Goal: Find specific page/section: Find specific page/section

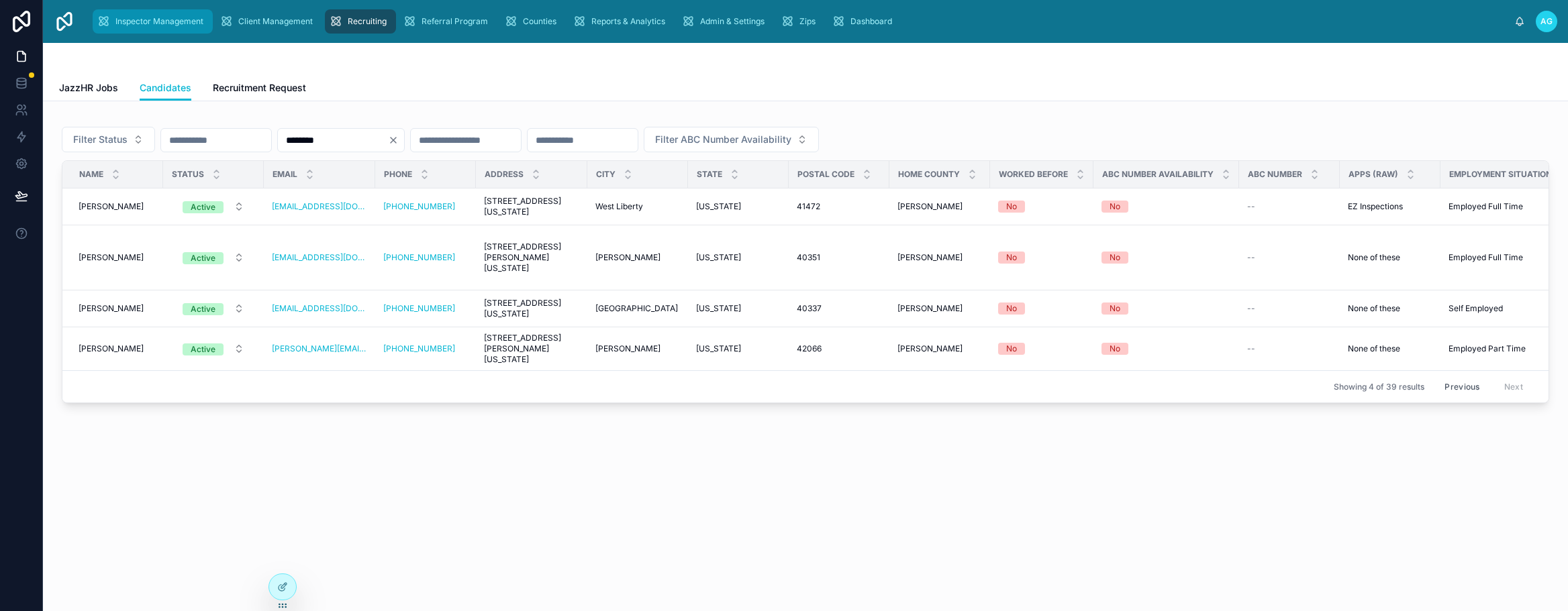
click at [166, 21] on span "Inspector Management" at bounding box center [159, 21] width 88 height 11
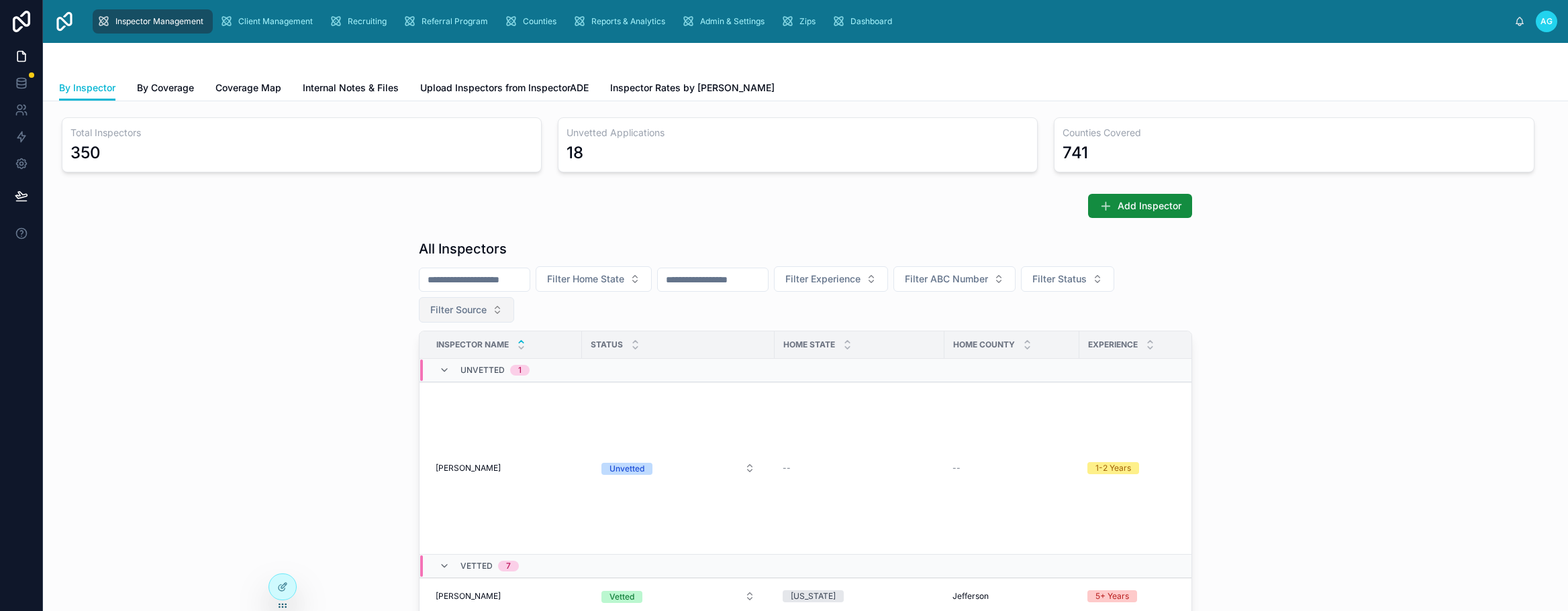
click at [494, 312] on button "Filter Source" at bounding box center [466, 310] width 96 height 25
click at [415, 406] on div "JazzHR" at bounding box center [461, 407] width 161 height 22
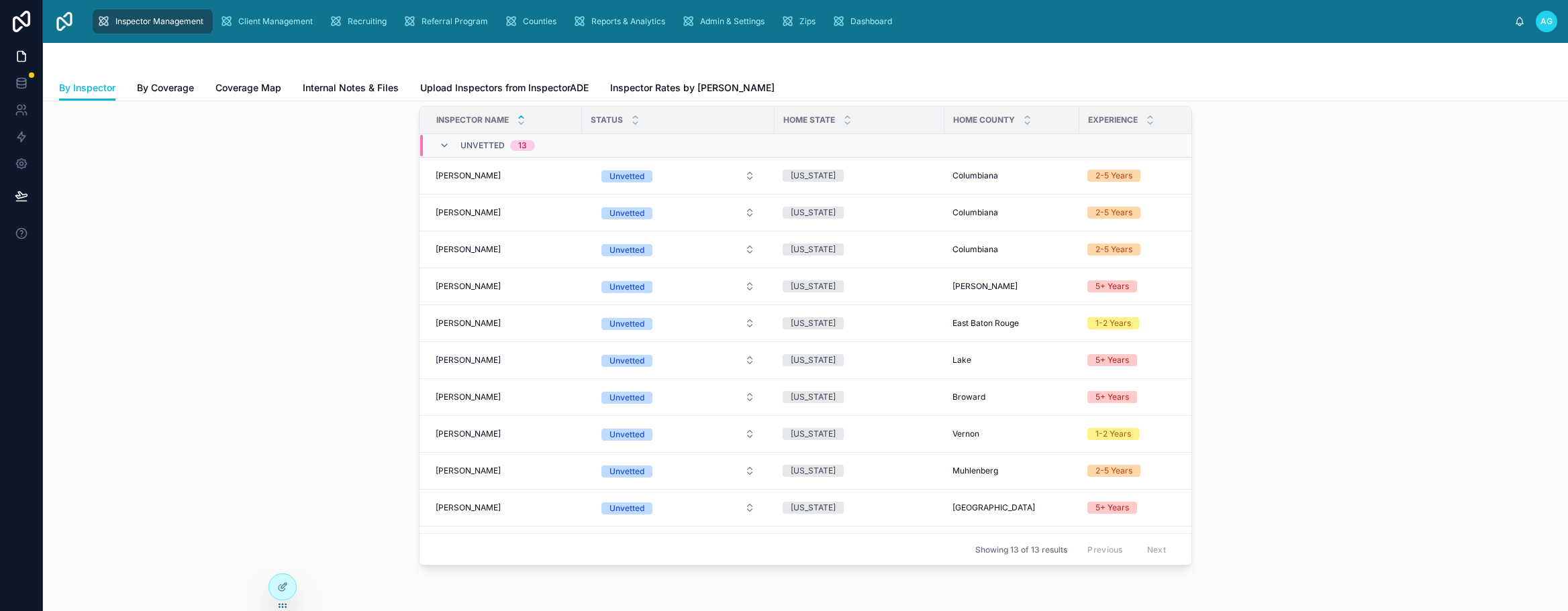
scroll to position [1, 0]
click at [1235, 307] on div "All Inspectors Filter Home State Filter Experience Filter ABC Number Filter Sta…" at bounding box center [805, 290] width 1504 height 562
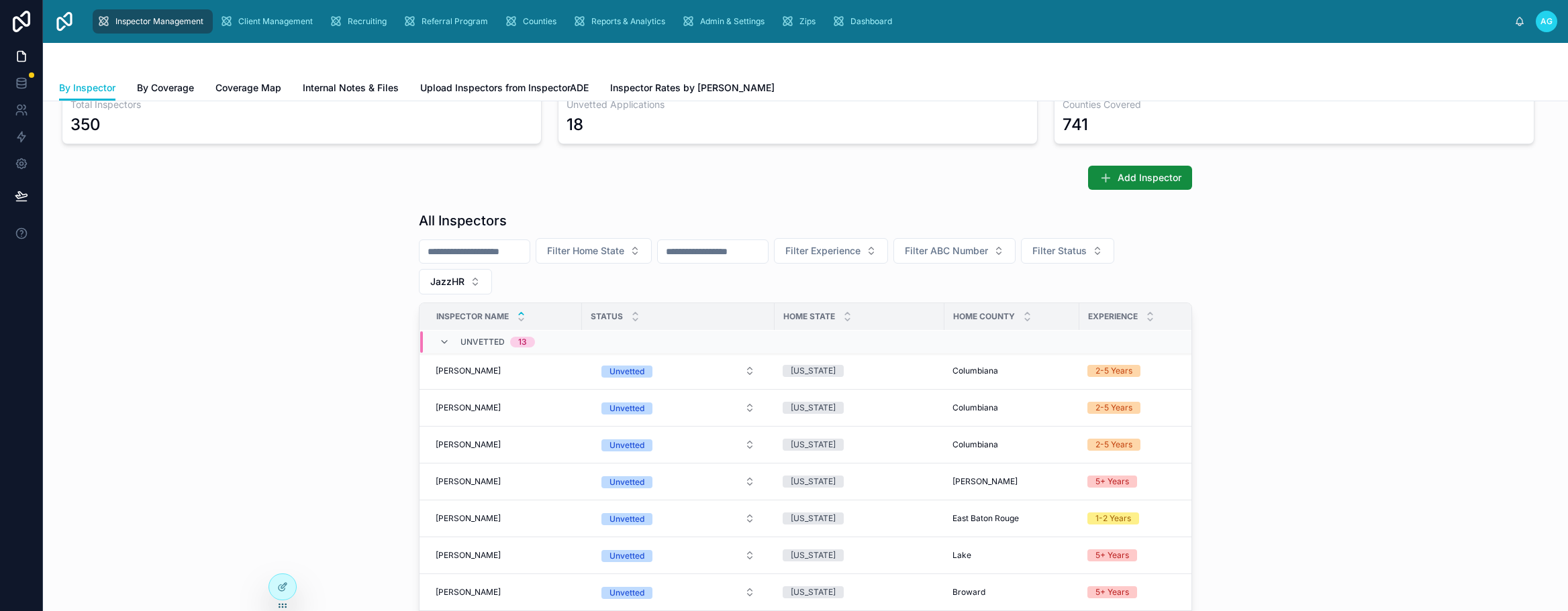
scroll to position [0, 0]
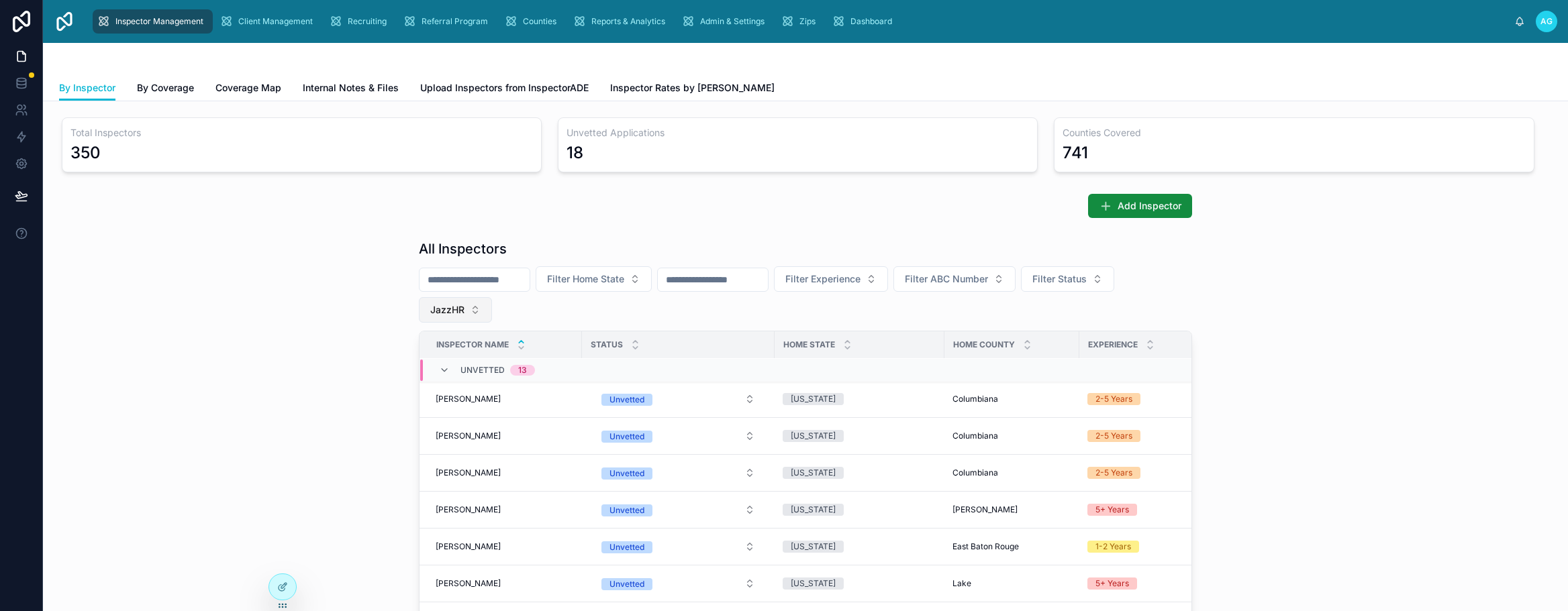
click at [469, 315] on button "JazzHR" at bounding box center [455, 310] width 73 height 25
click at [300, 292] on div "All Inspectors Filter Home State Filter Experience Filter ABC Number Filter Sta…" at bounding box center [805, 515] width 1504 height 562
click at [463, 311] on button "JazzHR" at bounding box center [455, 310] width 73 height 25
click at [327, 383] on div "All Inspectors Filter Home State Filter Experience Filter ABC Number Filter Sta…" at bounding box center [805, 515] width 1504 height 562
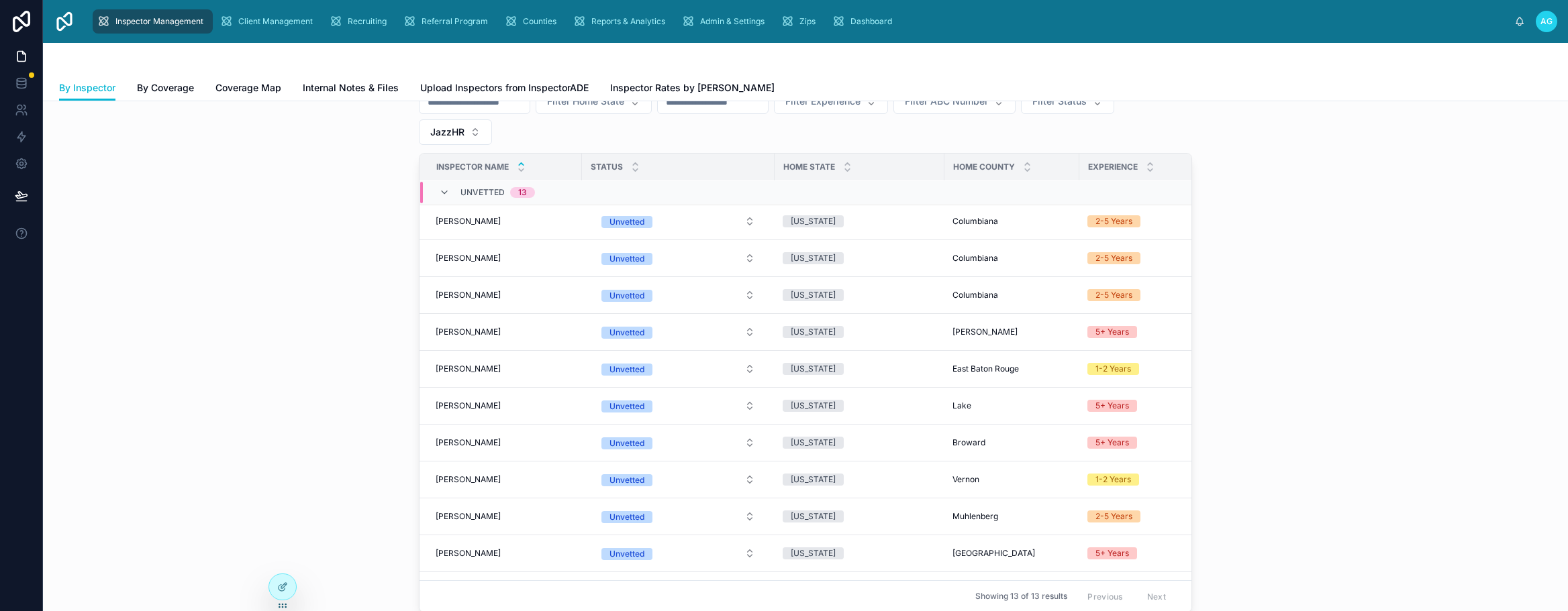
scroll to position [201, 0]
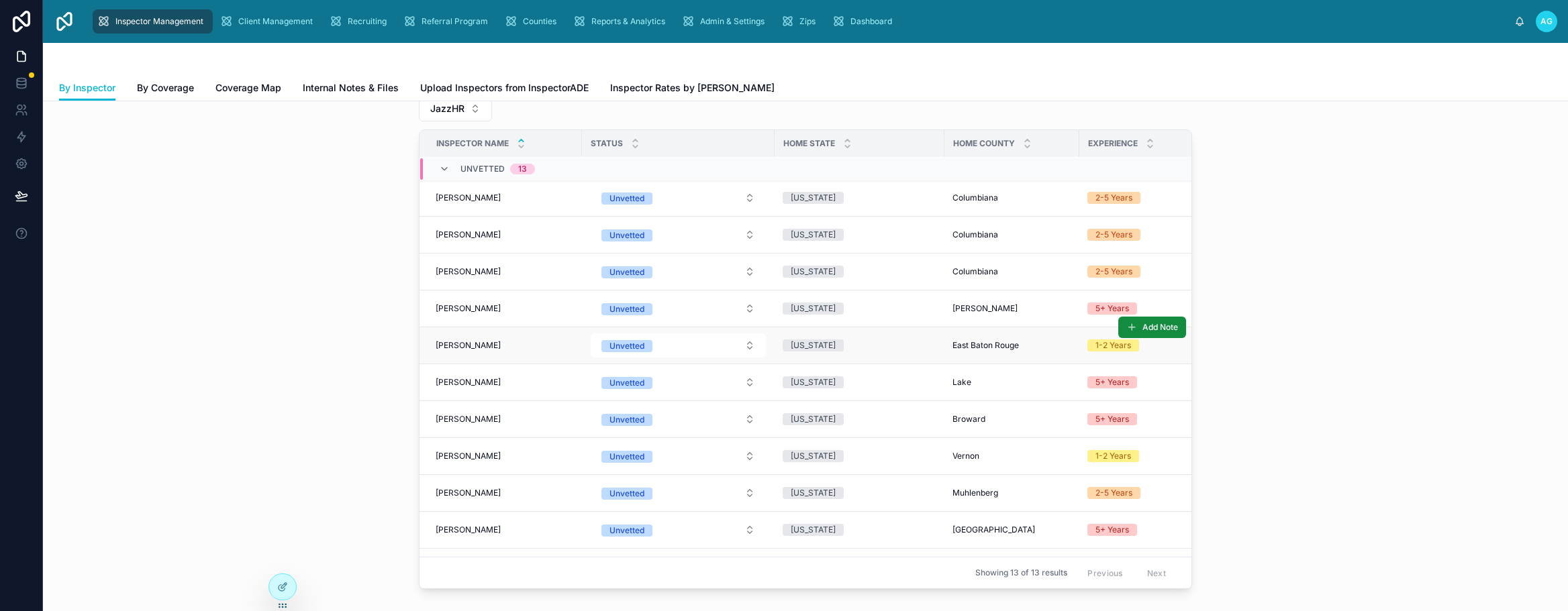
click at [478, 341] on span "[PERSON_NAME]" at bounding box center [468, 345] width 65 height 11
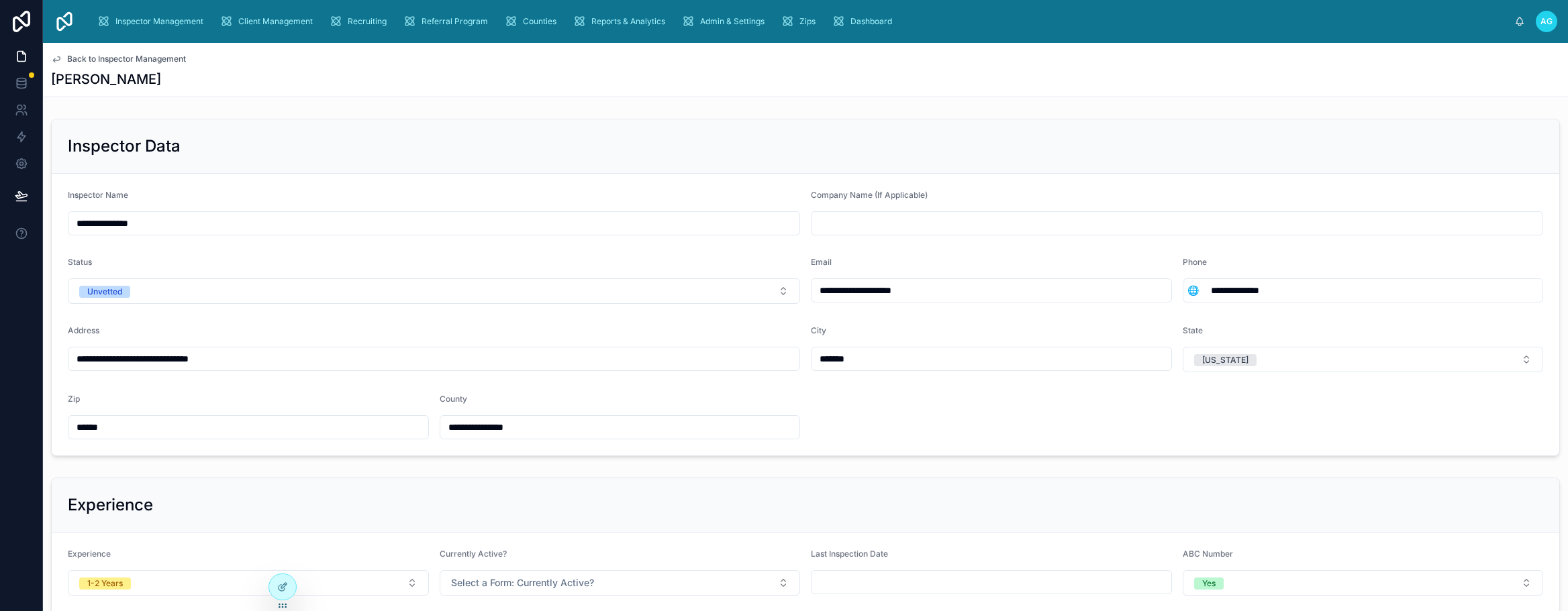
click at [59, 60] on icon at bounding box center [56, 60] width 7 height 6
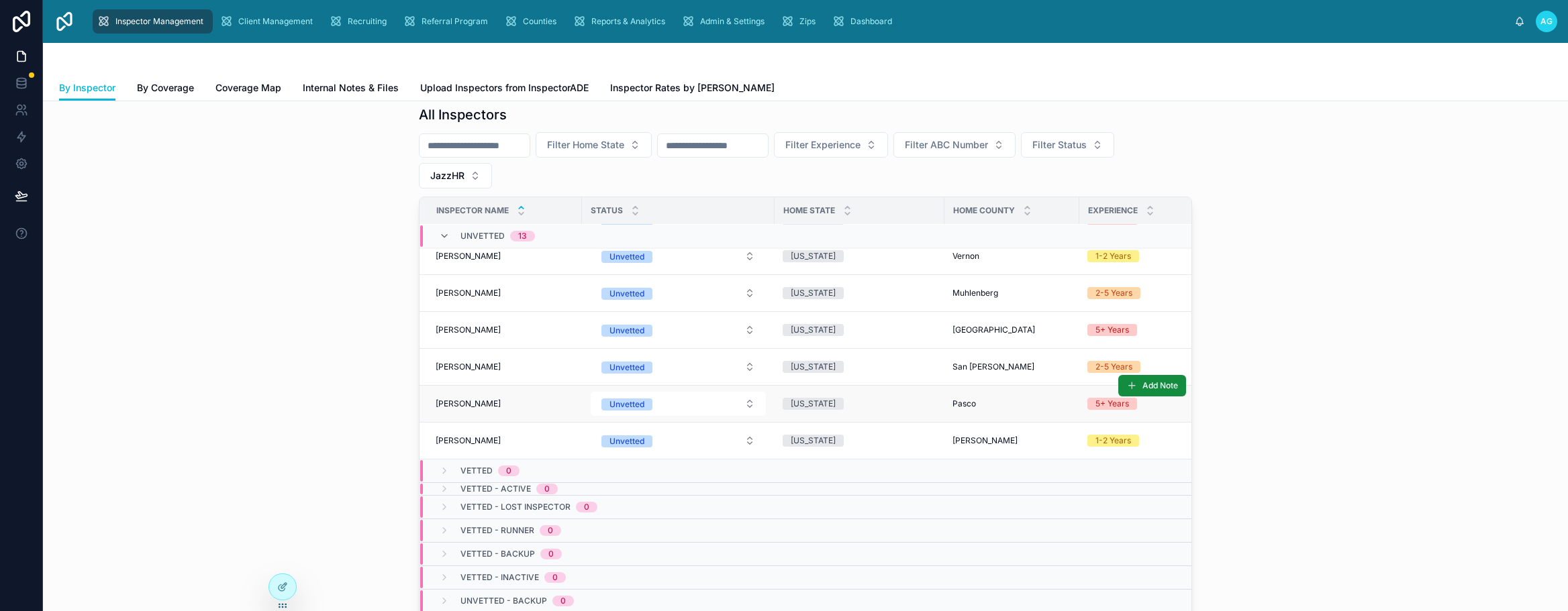
scroll to position [201, 0]
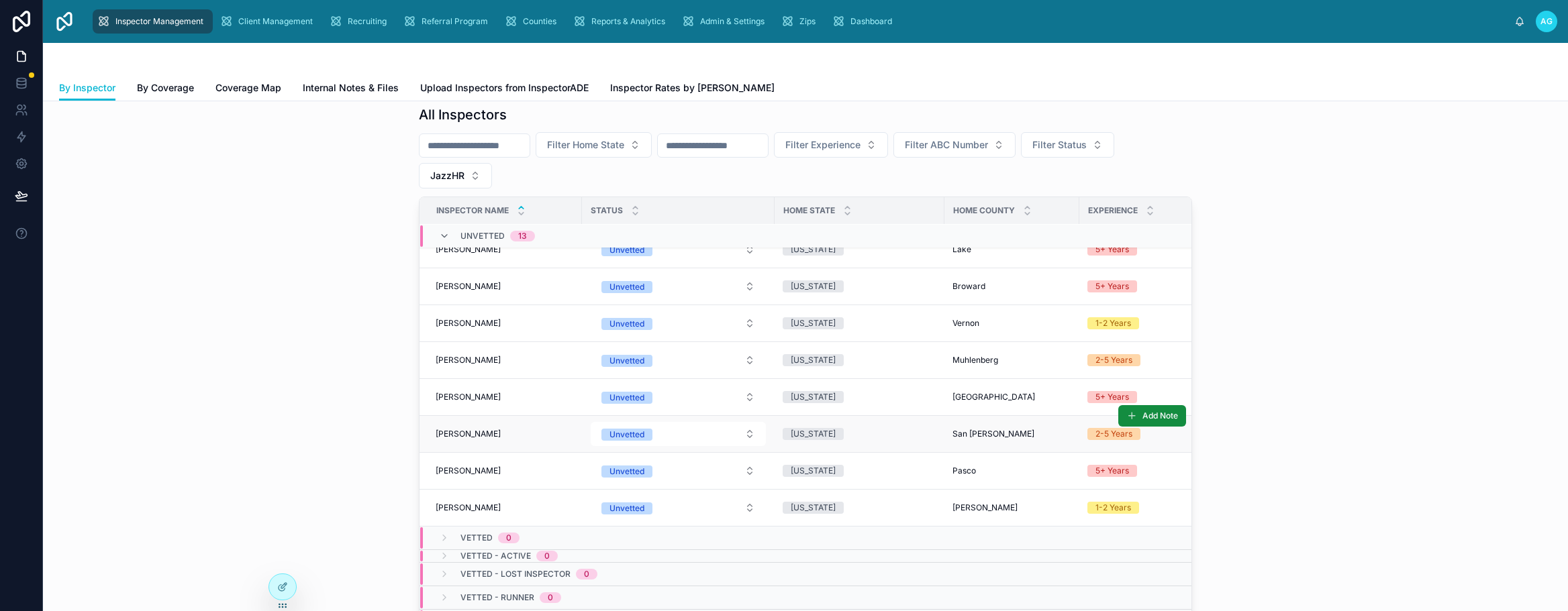
click at [465, 431] on span "[PERSON_NAME]" at bounding box center [468, 434] width 65 height 11
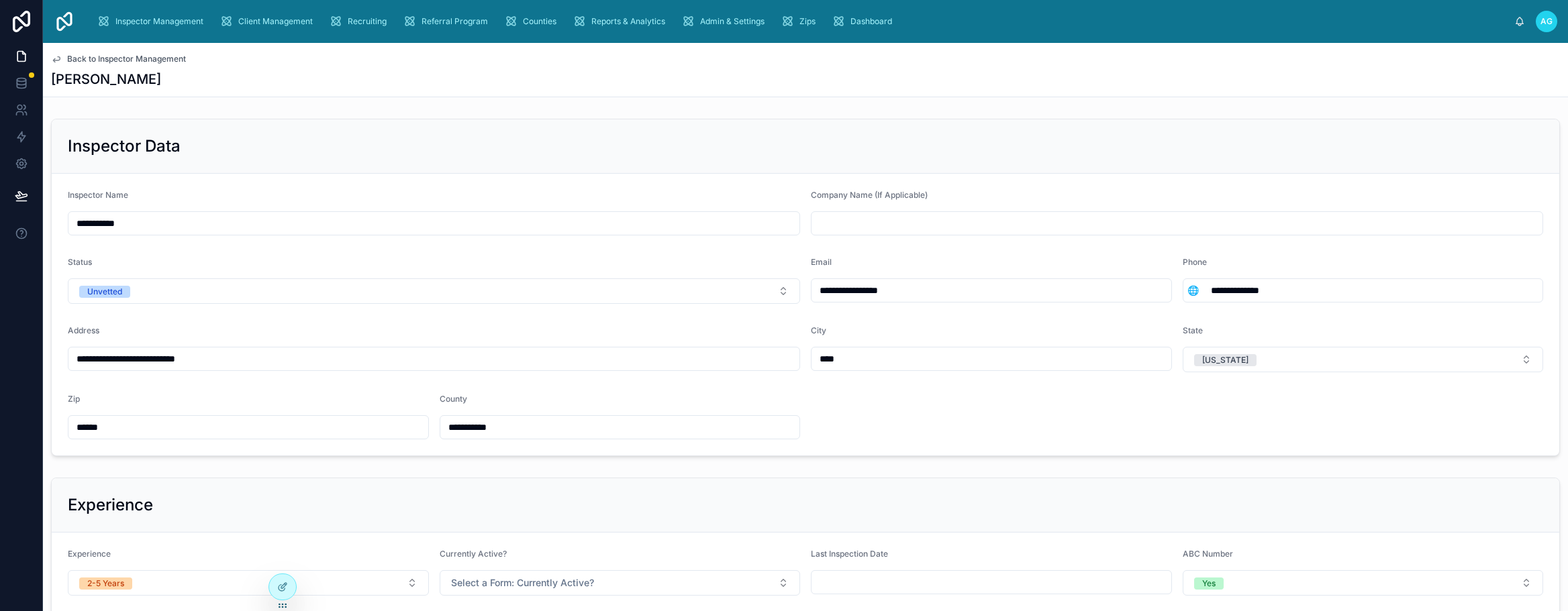
click at [60, 60] on icon at bounding box center [56, 60] width 7 height 6
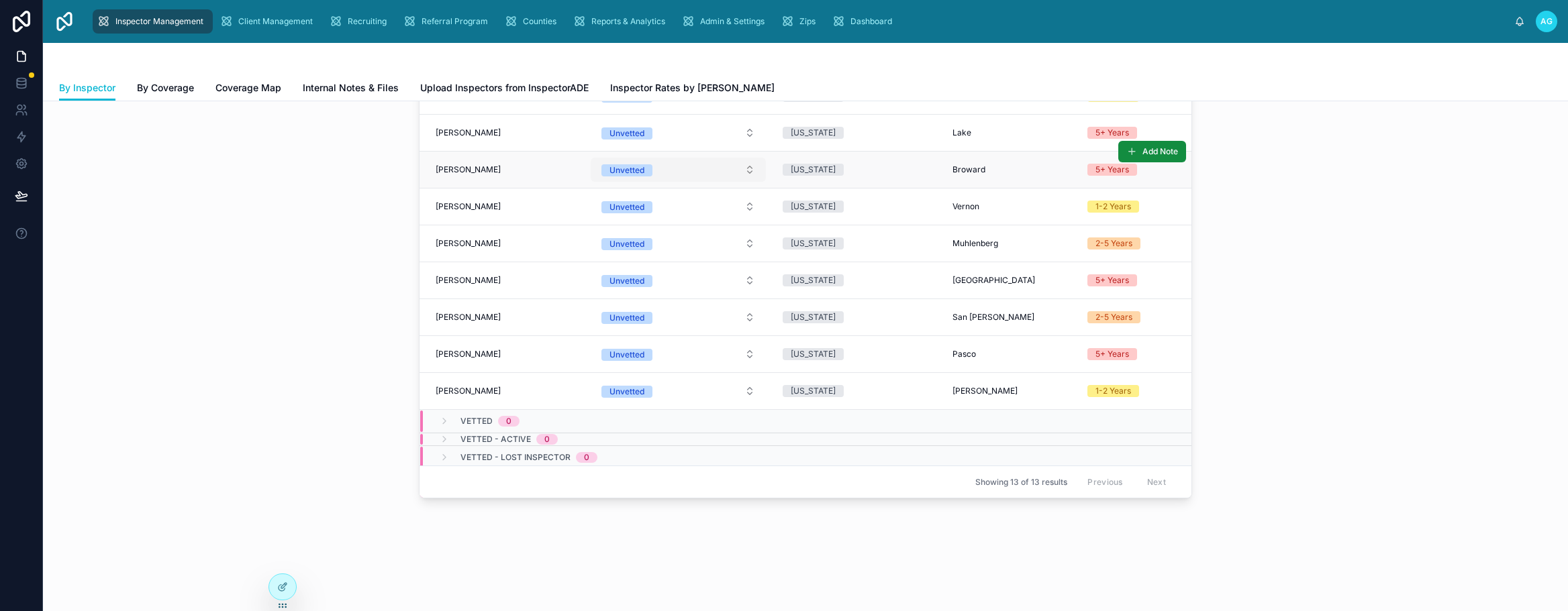
scroll to position [201, 0]
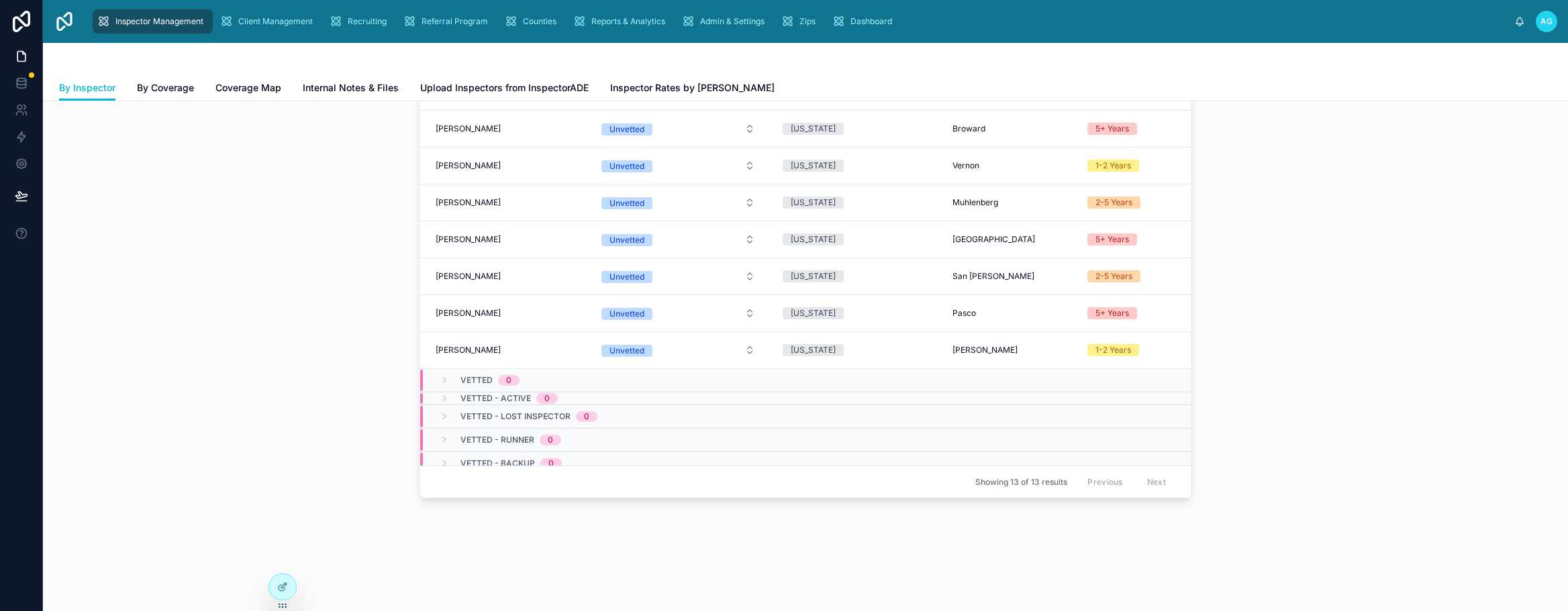
click at [270, 382] on div "All Inspectors Filter Home State Filter Experience Filter ABC Number Filter Sta…" at bounding box center [805, 223] width 1504 height 562
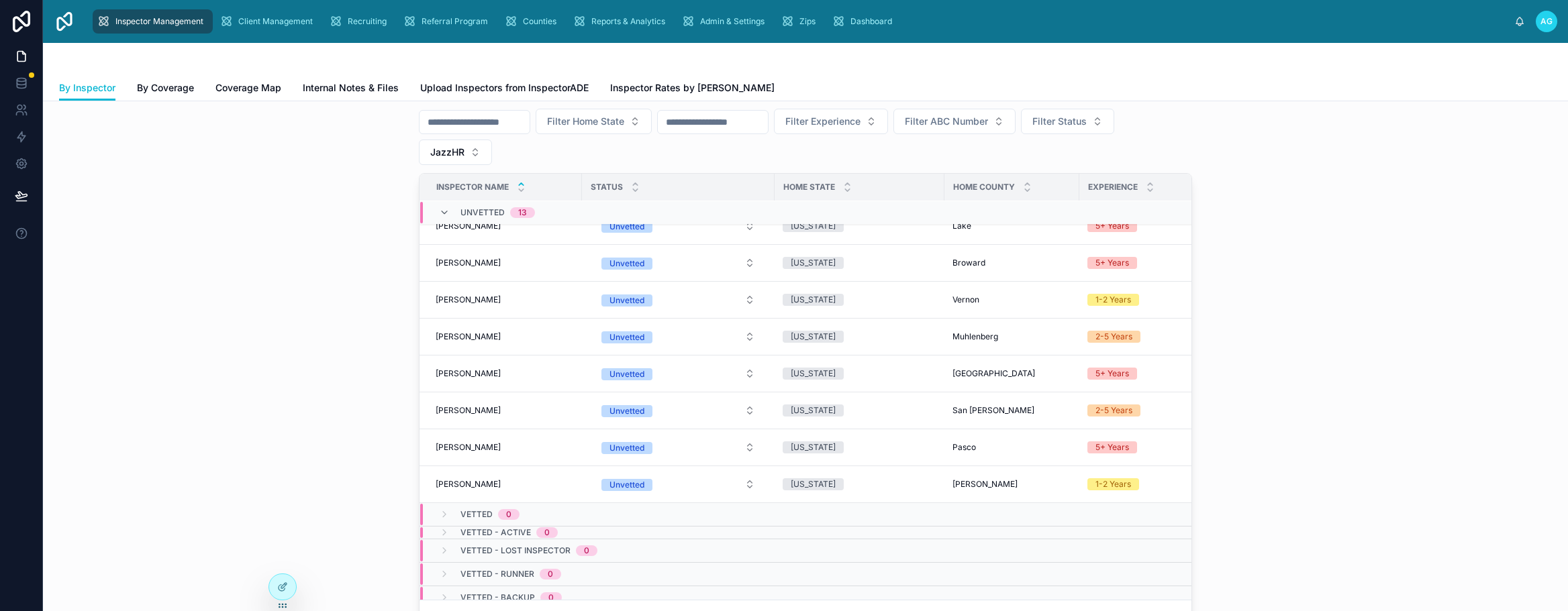
click at [231, 229] on div "All Inspectors Filter Home State Filter Experience Filter ABC Number Filter Sta…" at bounding box center [805, 357] width 1504 height 562
click at [369, 17] on span "Recruiting" at bounding box center [366, 21] width 39 height 11
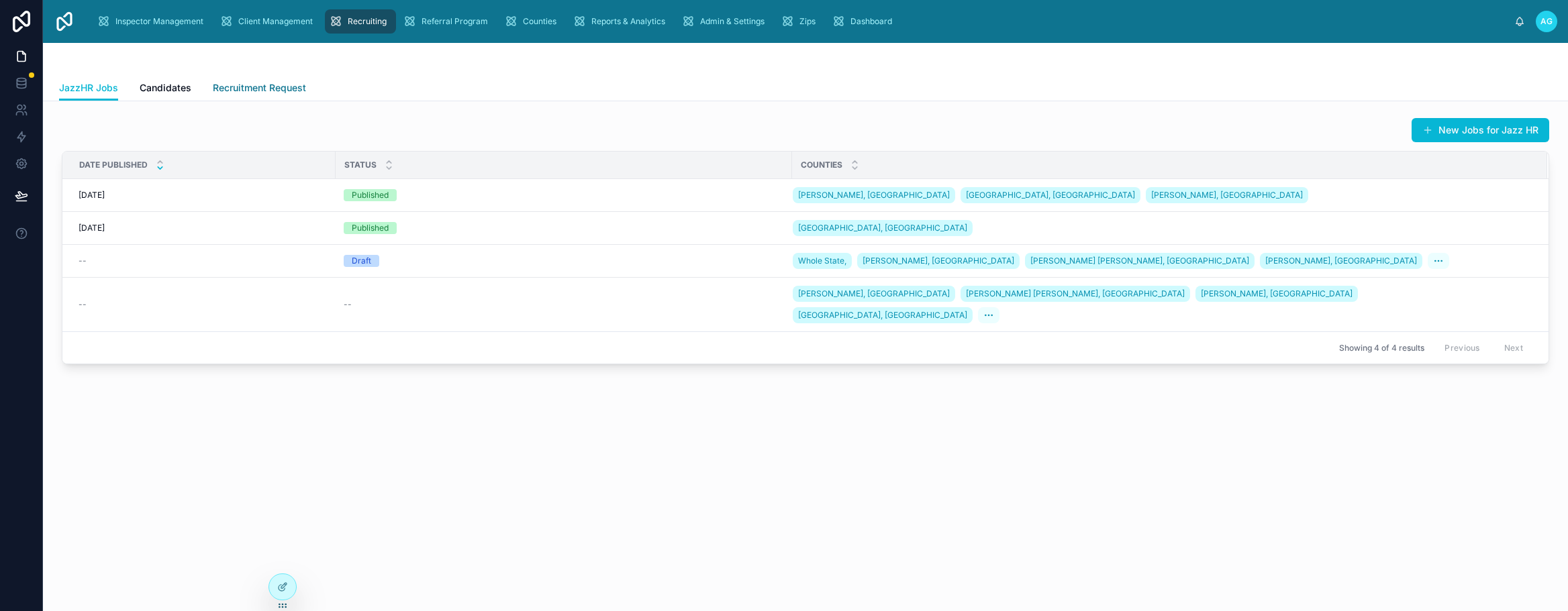
click at [255, 86] on span "Recruitment Request" at bounding box center [260, 87] width 94 height 13
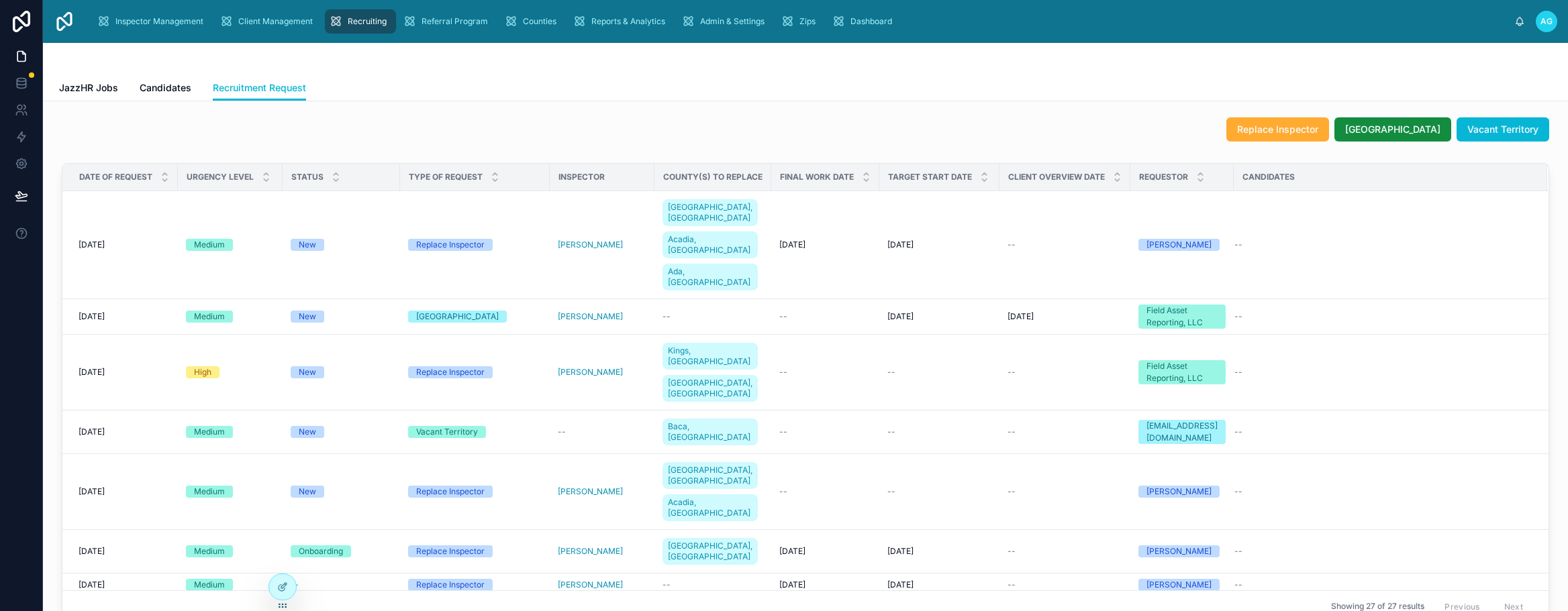
click at [326, 139] on div "Replace Inspector [GEOGRAPHIC_DATA] Vacant Territory" at bounding box center [805, 129] width 1488 height 24
click at [139, 16] on span "Inspector Management" at bounding box center [159, 21] width 88 height 11
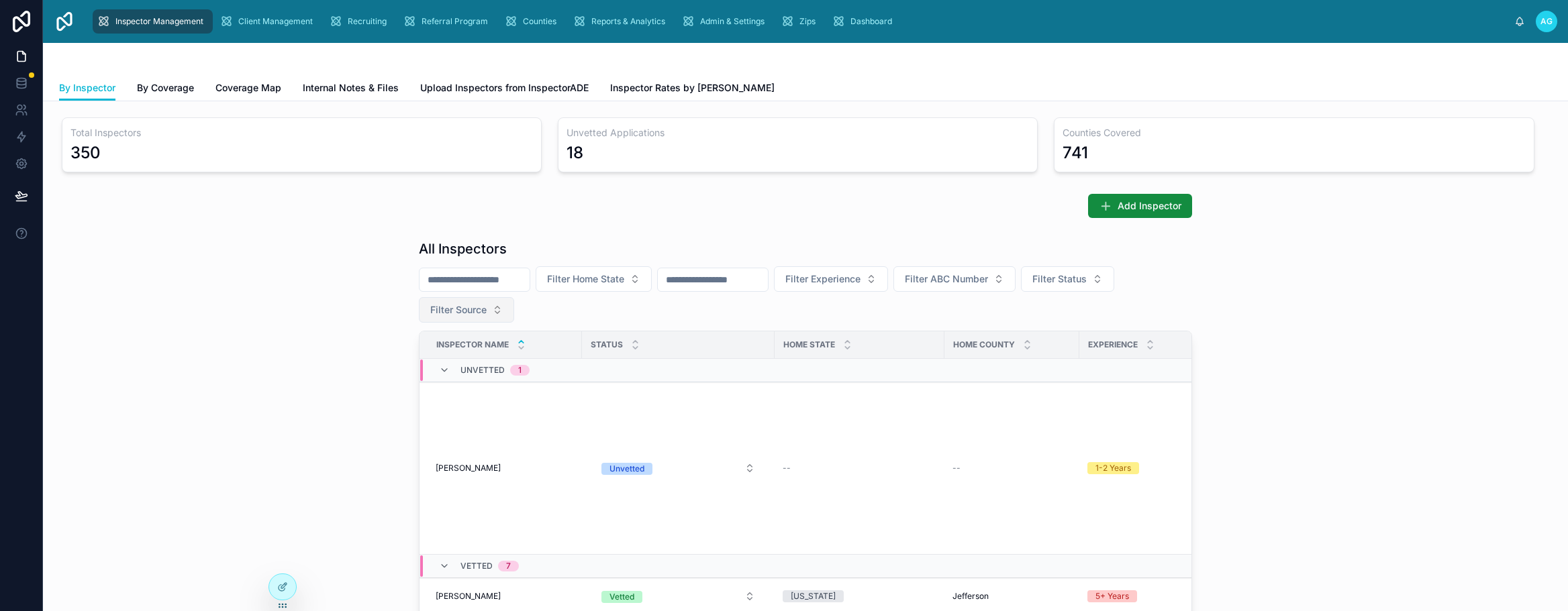
click at [483, 306] on button "Filter Source" at bounding box center [466, 310] width 96 height 25
click at [398, 406] on div "JazzHR" at bounding box center [461, 407] width 161 height 22
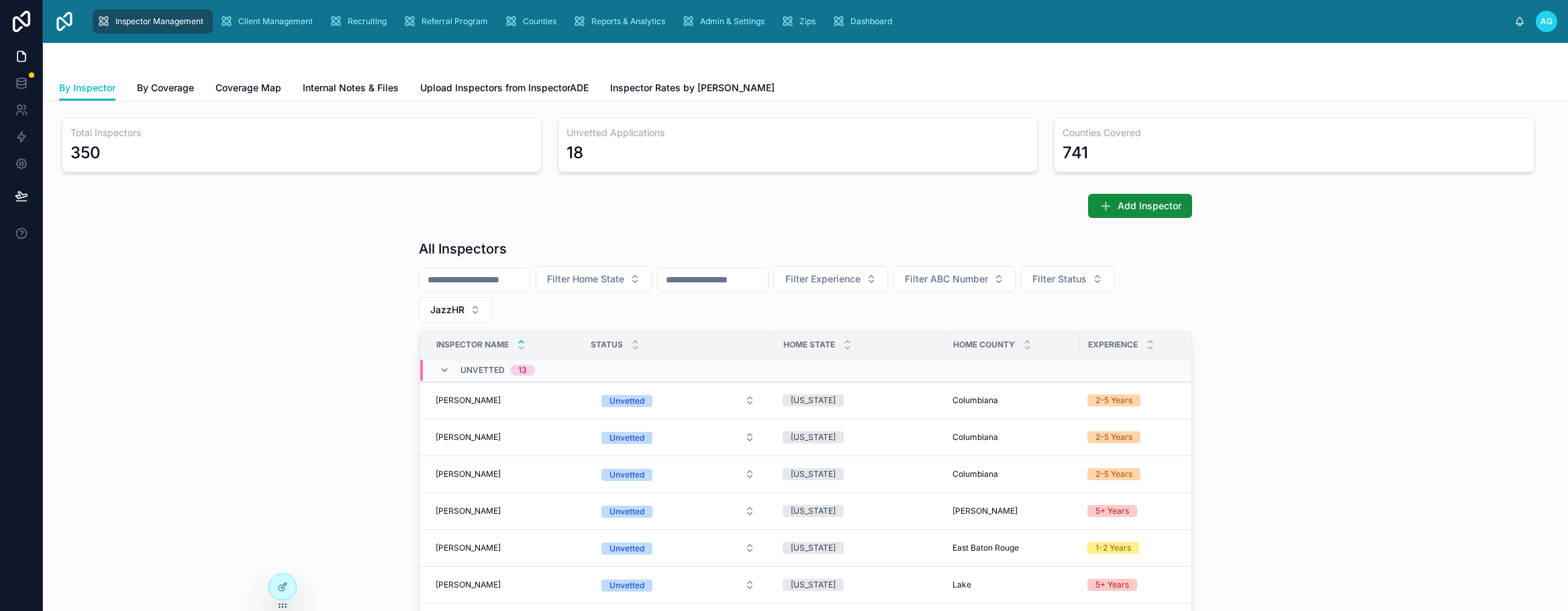
click at [139, 316] on div "All Inspectors Filter Home State Filter Experience Filter ABC Number Filter Sta…" at bounding box center [805, 515] width 1504 height 562
click at [359, 24] on span "Recruiting" at bounding box center [366, 21] width 39 height 11
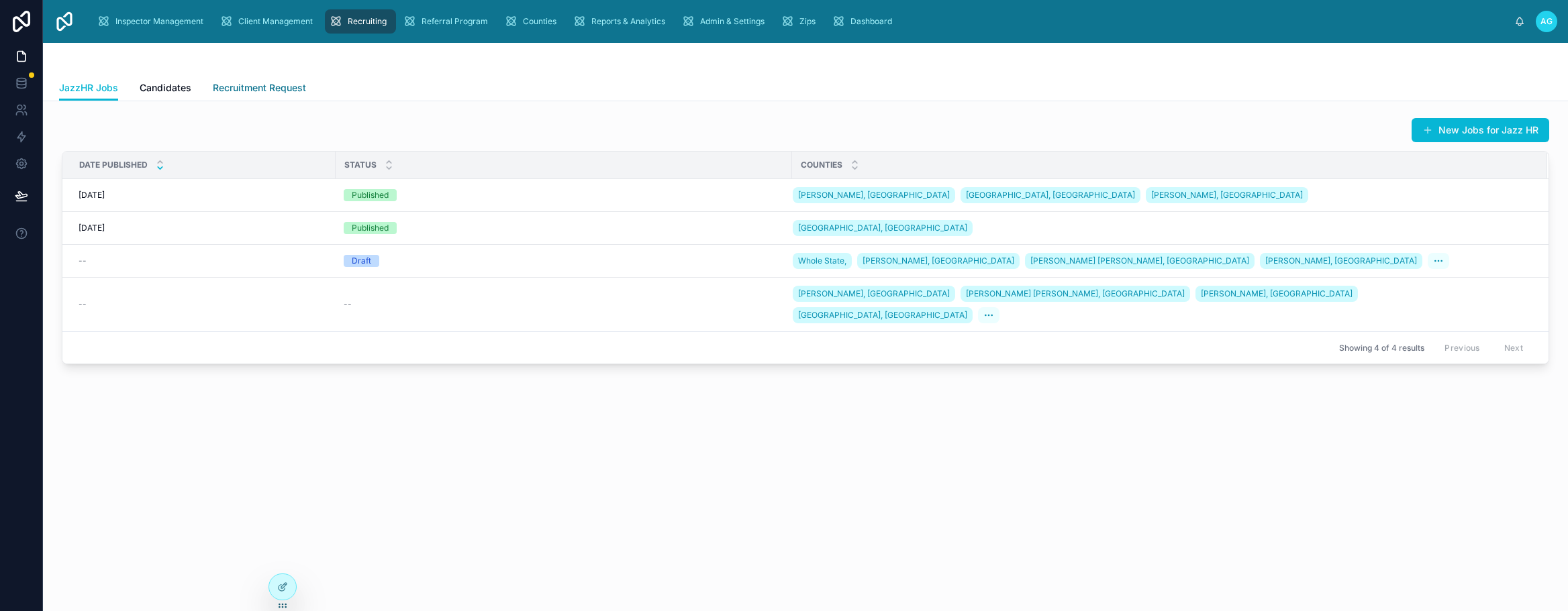
click at [267, 84] on span "Recruitment Request" at bounding box center [260, 87] width 94 height 13
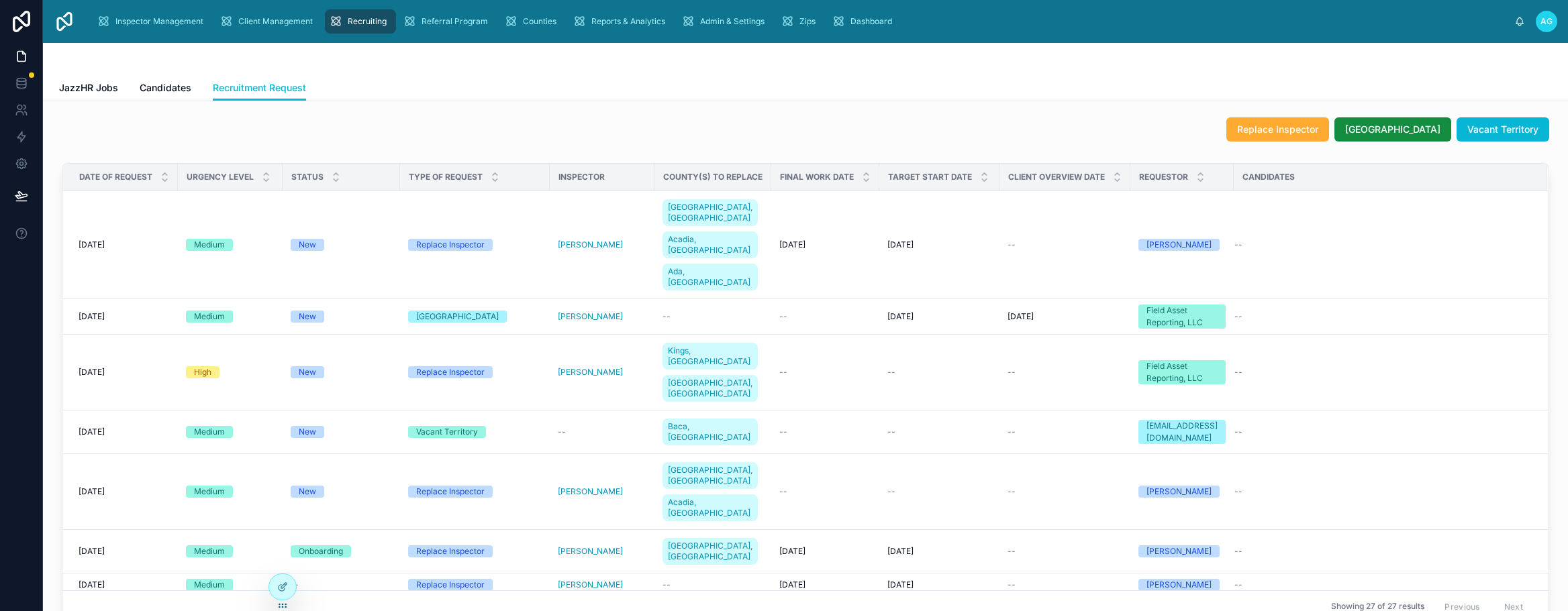
click at [936, 128] on div "Replace Inspector [GEOGRAPHIC_DATA] Vacant Territory" at bounding box center [805, 129] width 1488 height 24
